Goal: Task Accomplishment & Management: Use online tool/utility

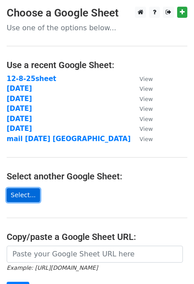
click at [27, 188] on link "Select..." at bounding box center [23, 195] width 33 height 14
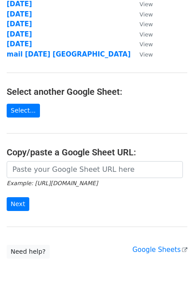
scroll to position [119, 0]
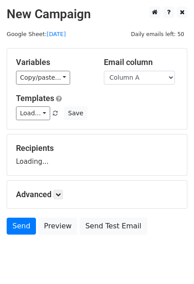
scroll to position [25, 0]
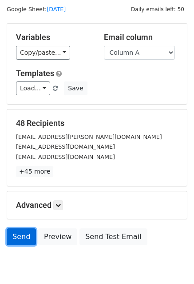
click at [12, 234] on link "Send" at bounding box center [21, 236] width 29 height 17
click at [20, 236] on link "Send" at bounding box center [21, 236] width 29 height 17
